Goal: Communication & Community: Answer question/provide support

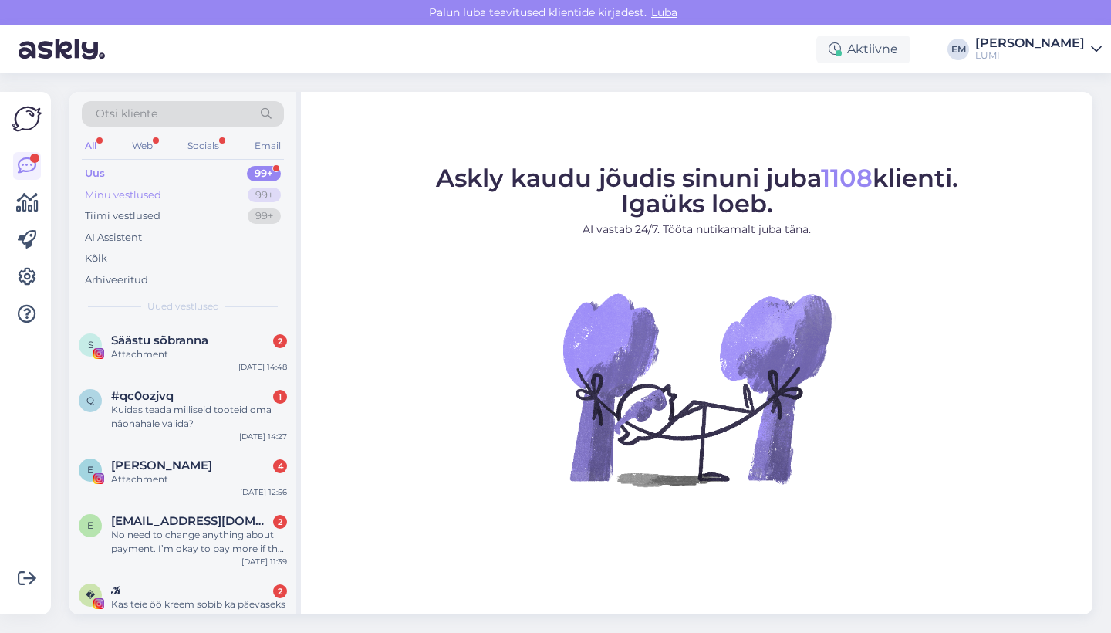
click at [240, 189] on div "Minu vestlused 99+" at bounding box center [183, 195] width 202 height 22
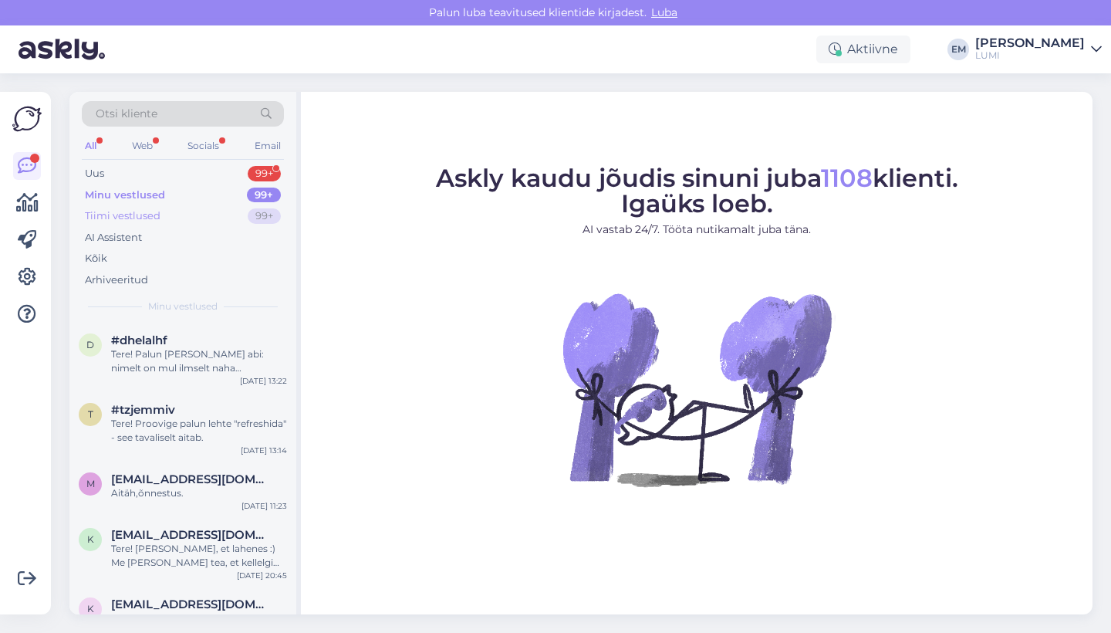
click at [236, 205] on div "Tiimi vestlused 99+" at bounding box center [183, 216] width 202 height 22
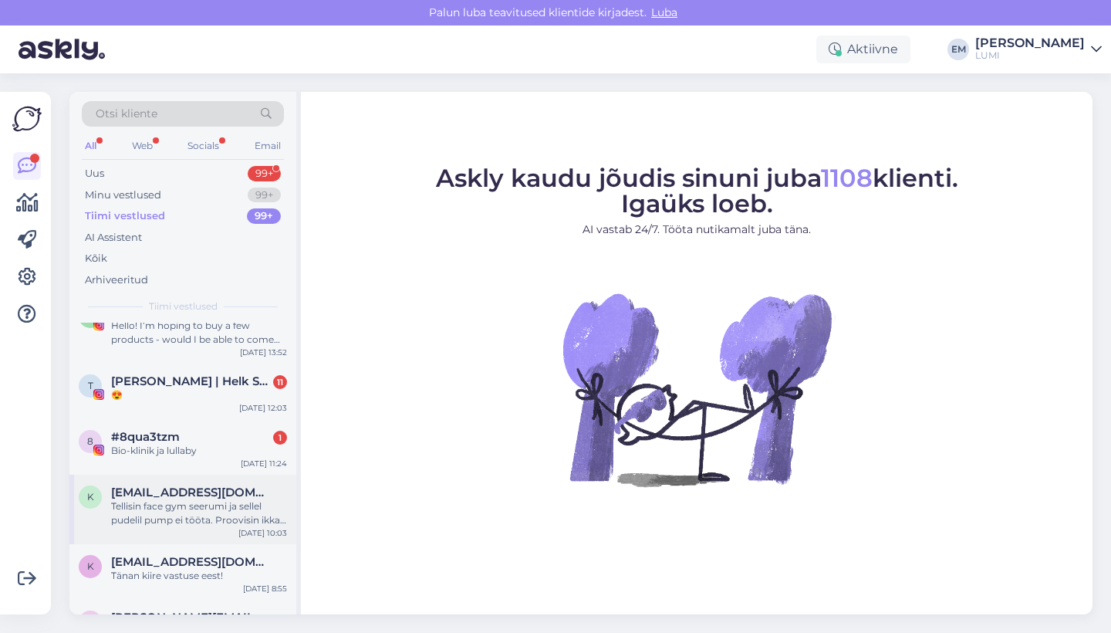
scroll to position [54, 0]
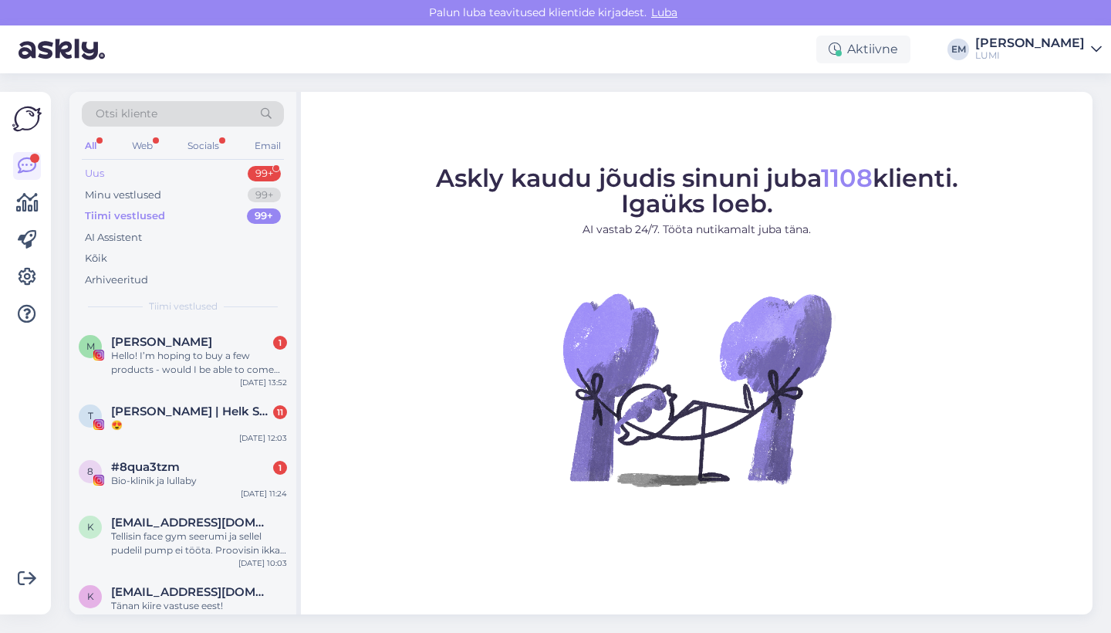
click at [181, 171] on div "Uus 99+" at bounding box center [183, 174] width 202 height 22
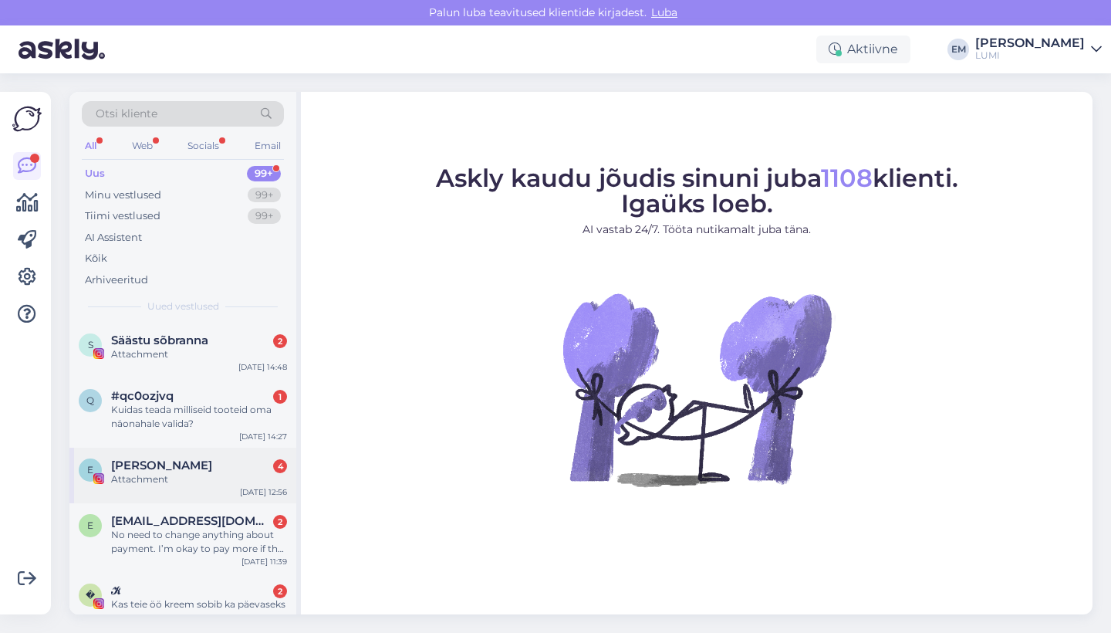
scroll to position [127, 0]
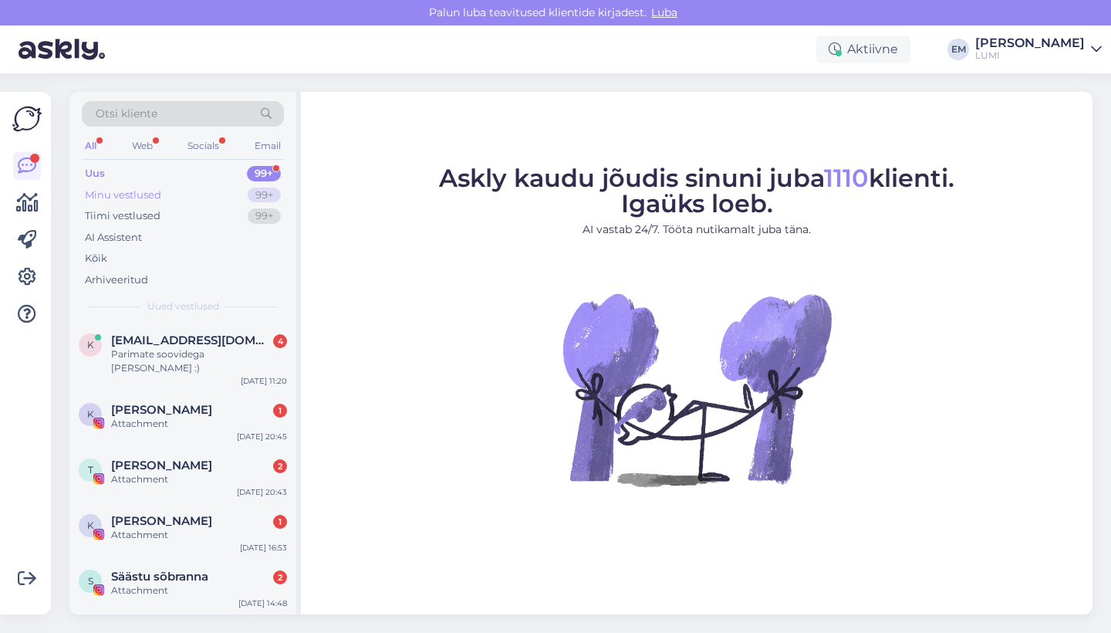
click at [239, 204] on div "Minu vestlused 99+" at bounding box center [183, 195] width 202 height 22
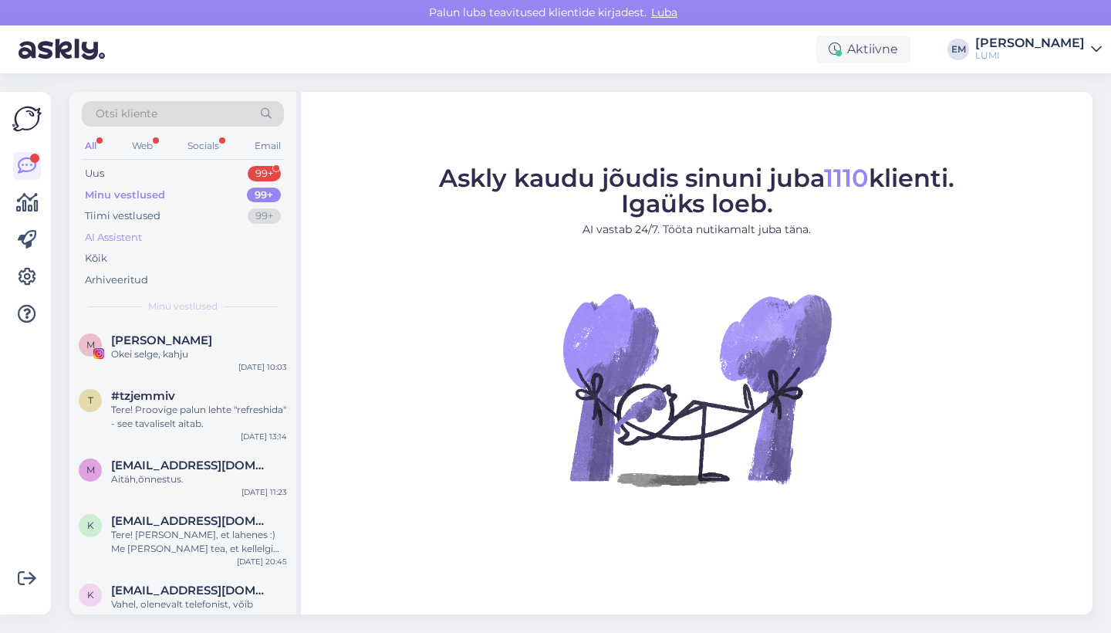
click at [231, 231] on div "AI Assistent" at bounding box center [183, 238] width 202 height 22
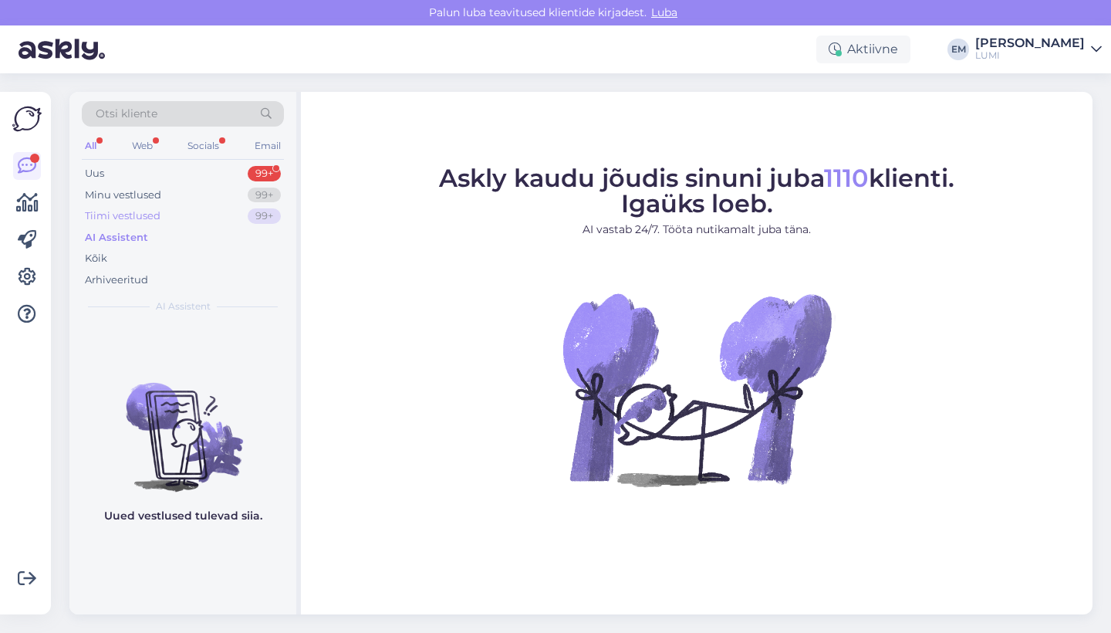
click at [227, 218] on div "Tiimi vestlused 99+" at bounding box center [183, 216] width 202 height 22
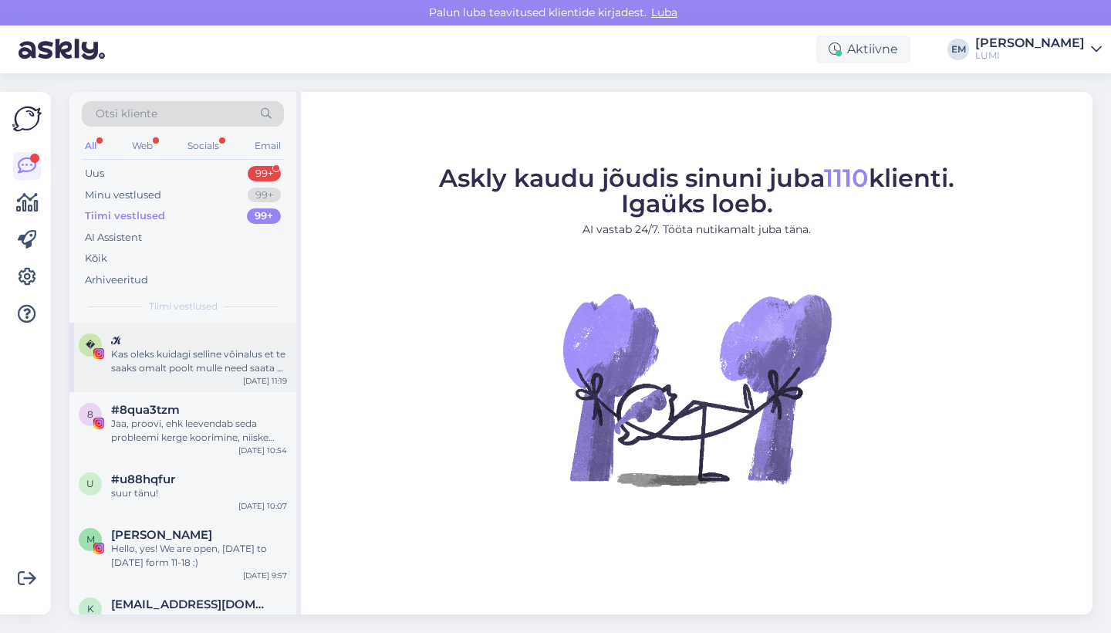
click at [117, 356] on div "Kas oleks kuidagi selline vôinalus et te saaks omalt poolt mulle need saata st …" at bounding box center [199, 361] width 176 height 28
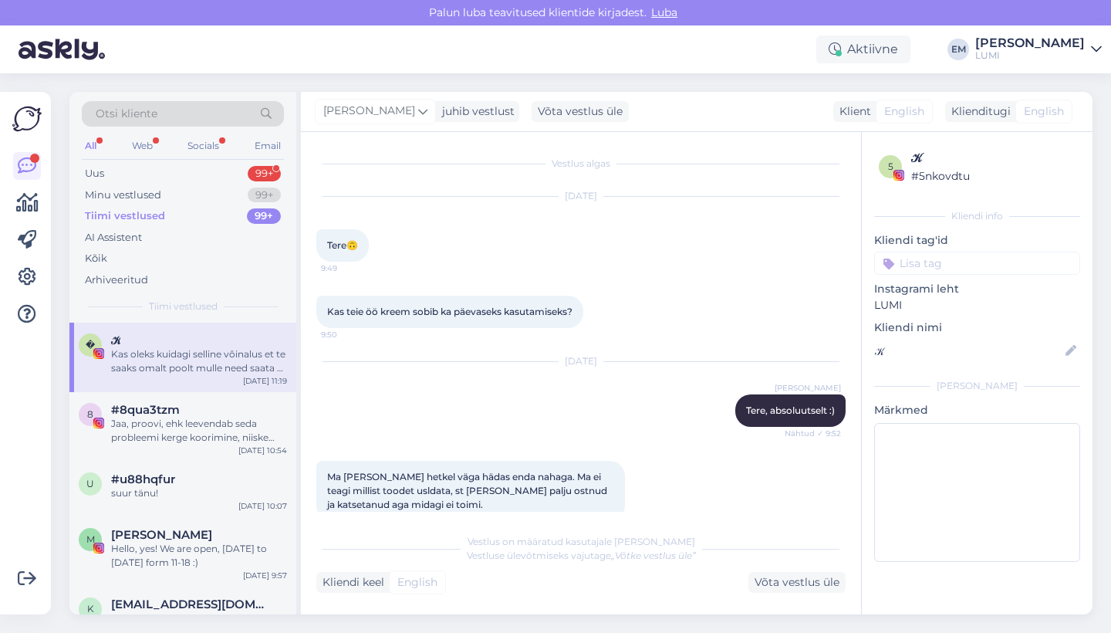
scroll to position [863, 0]
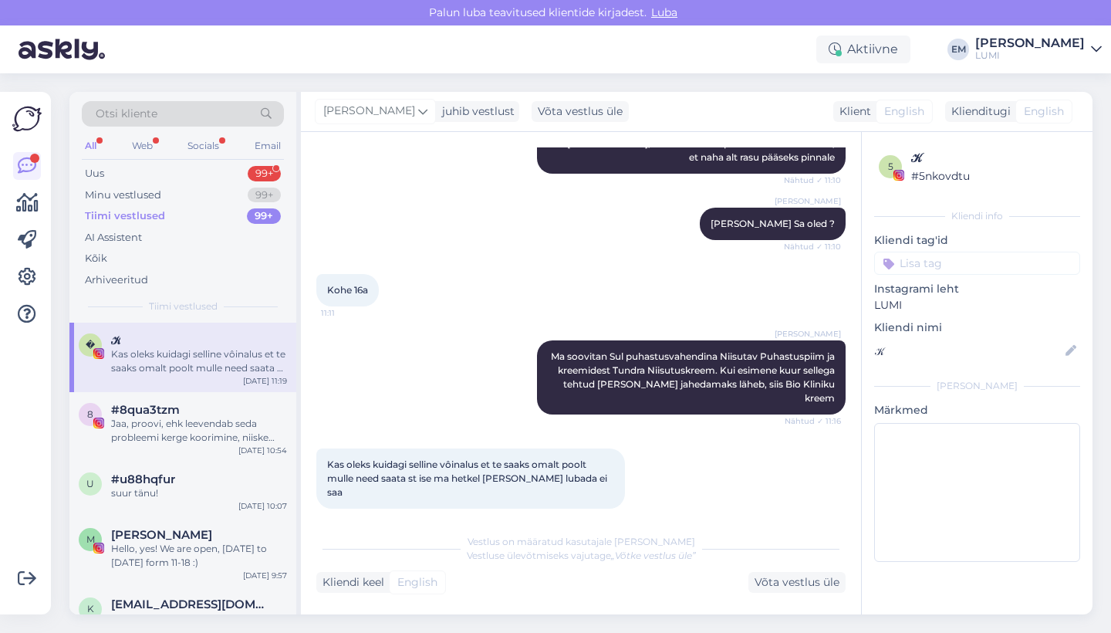
click at [897, 168] on div "5" at bounding box center [890, 166] width 23 height 23
click at [157, 194] on div "Minu vestlused" at bounding box center [123, 195] width 76 height 15
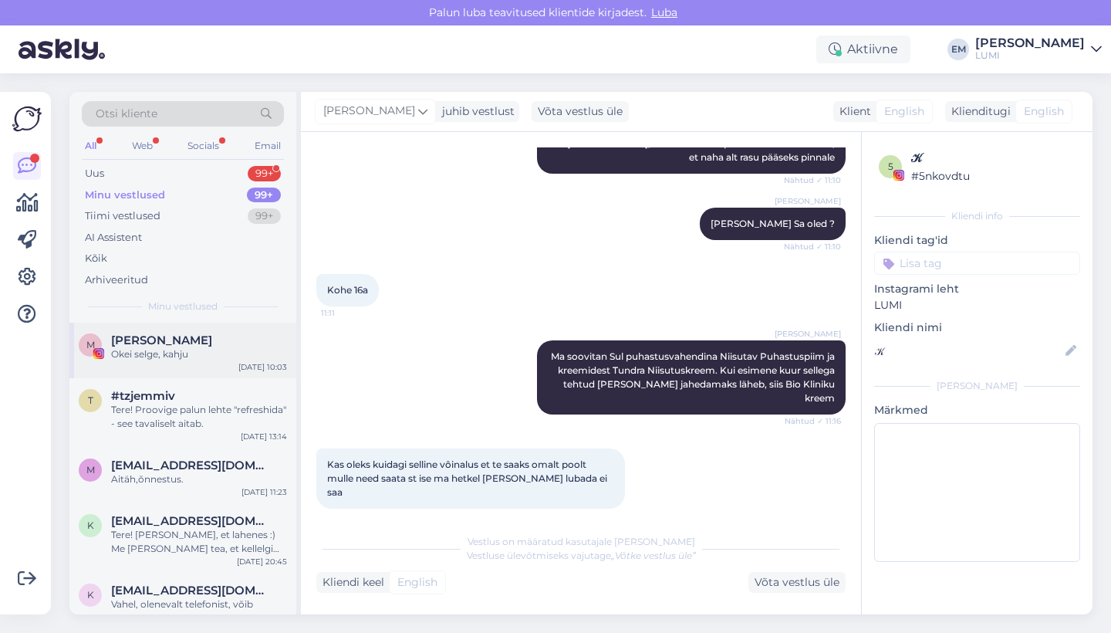
click at [198, 351] on div "Okei selge, kahju" at bounding box center [199, 354] width 176 height 14
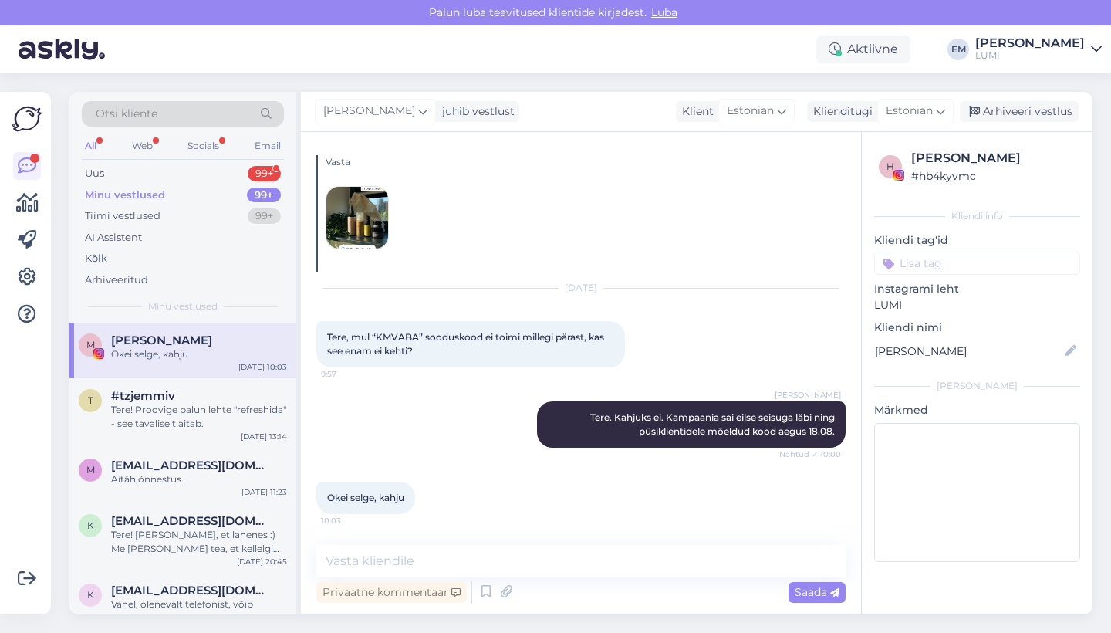
scroll to position [32, 0]
click at [207, 418] on div "Tere! Proovige palun lehte "refreshida" - see tavaliselt aitab." at bounding box center [199, 417] width 176 height 28
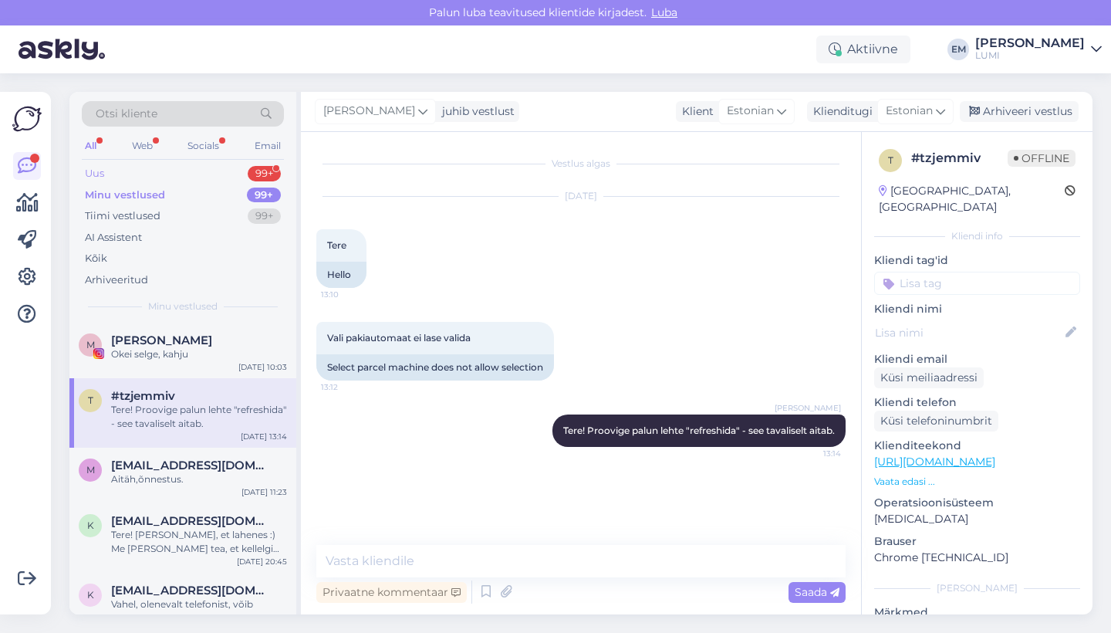
click at [182, 174] on div "Uus 99+" at bounding box center [183, 174] width 202 height 22
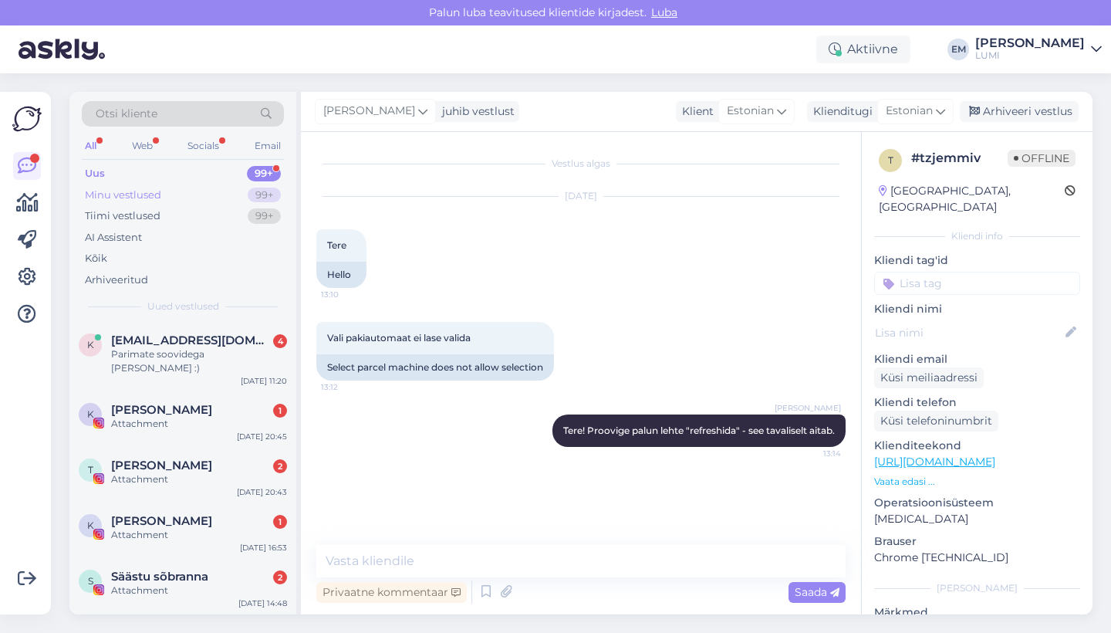
click at [217, 194] on div "Minu vestlused 99+" at bounding box center [183, 195] width 202 height 22
